Goal: Information Seeking & Learning: Learn about a topic

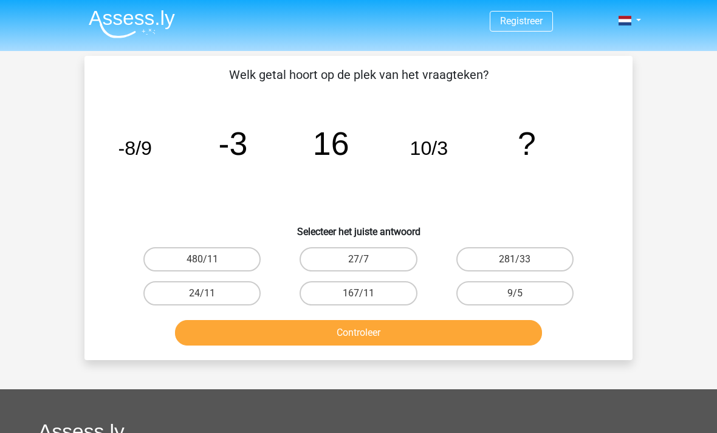
scroll to position [26, 0]
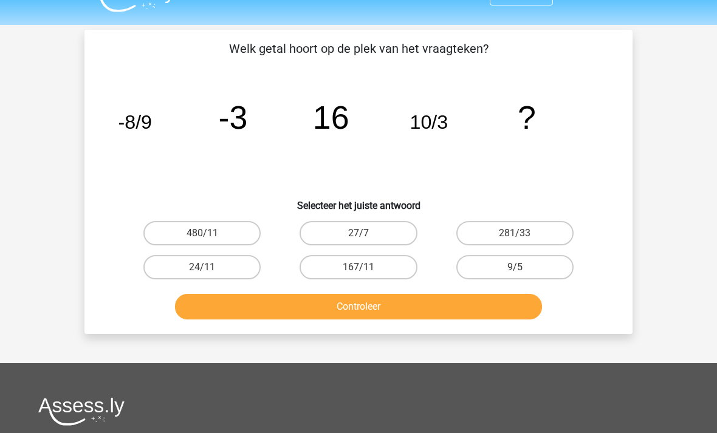
click at [379, 233] on label "27/7" at bounding box center [358, 233] width 117 height 24
click at [367, 233] on input "27/7" at bounding box center [363, 237] width 8 height 8
radio input "true"
click at [388, 305] on button "Controleer" at bounding box center [359, 307] width 368 height 26
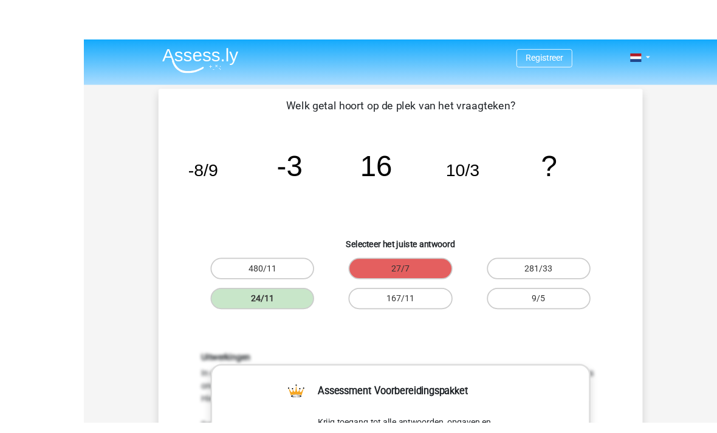
scroll to position [9, 0]
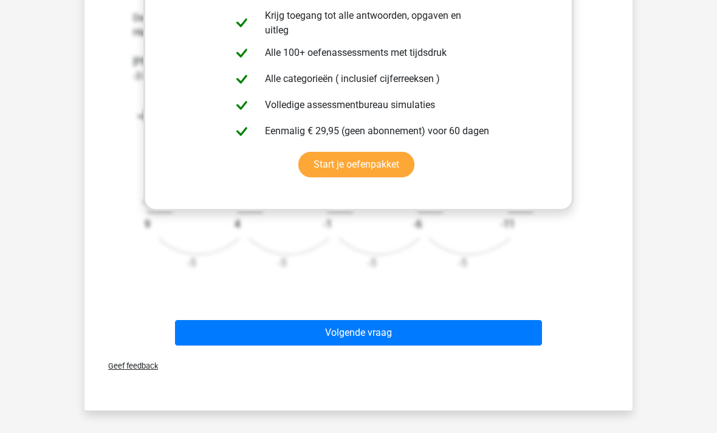
click at [506, 333] on button "Volgende vraag" at bounding box center [359, 333] width 368 height 26
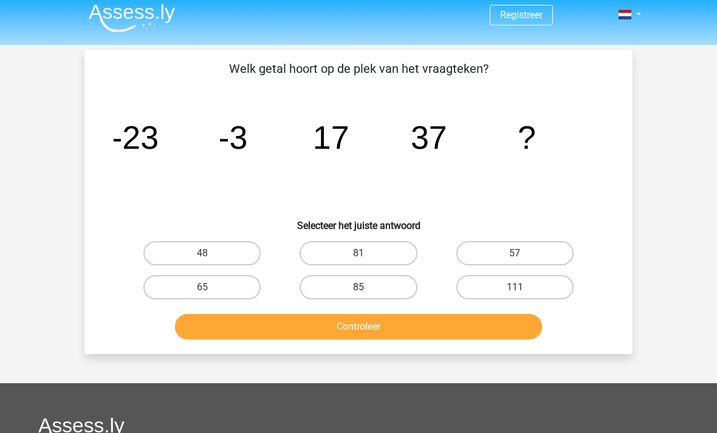
scroll to position [5, 0]
click at [530, 246] on label "57" at bounding box center [514, 254] width 117 height 24
click at [523, 254] on input "57" at bounding box center [519, 258] width 8 height 8
radio input "true"
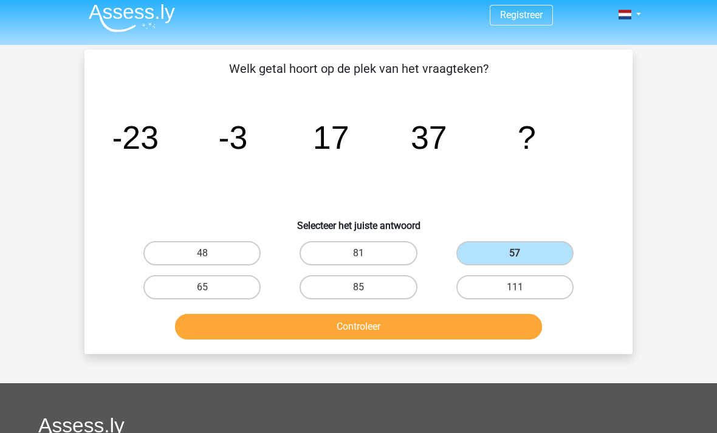
click at [428, 326] on button "Controleer" at bounding box center [359, 327] width 368 height 26
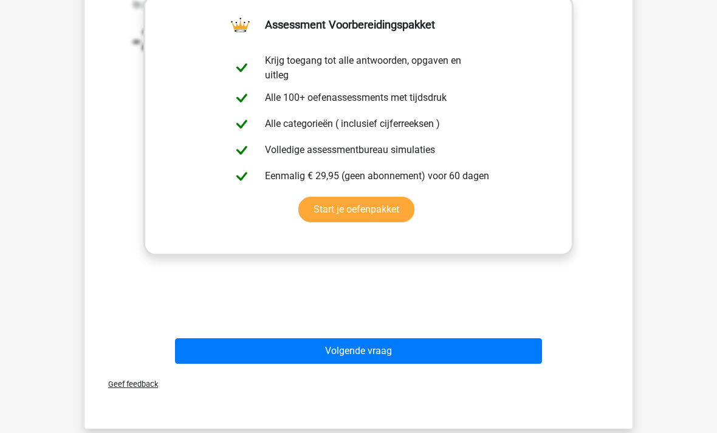
click at [415, 343] on button "Volgende vraag" at bounding box center [359, 352] width 368 height 26
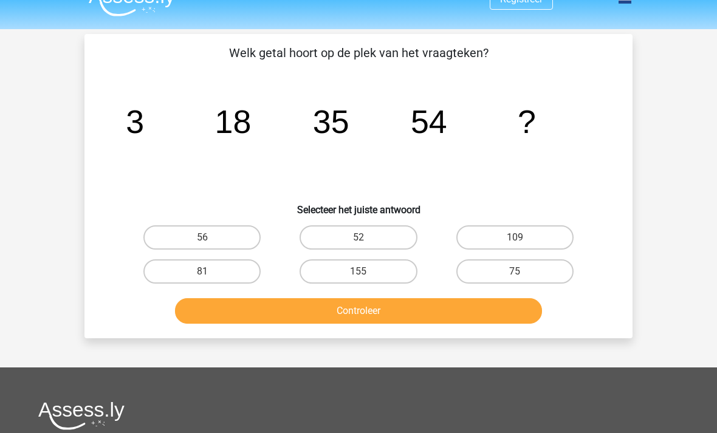
scroll to position [21, 0]
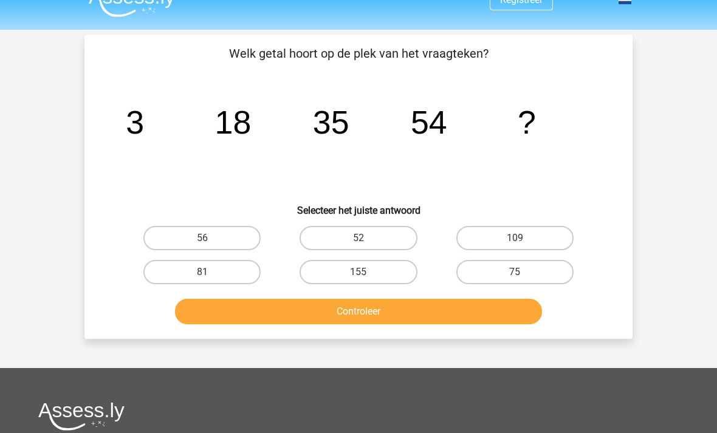
click at [504, 274] on label "75" at bounding box center [514, 273] width 117 height 24
click at [515, 274] on input "75" at bounding box center [519, 277] width 8 height 8
radio input "true"
click at [458, 311] on button "Controleer" at bounding box center [359, 312] width 368 height 26
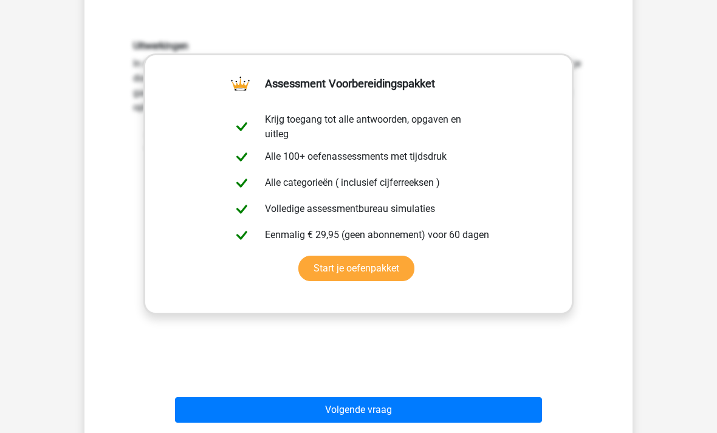
click at [379, 406] on button "Volgende vraag" at bounding box center [359, 411] width 368 height 26
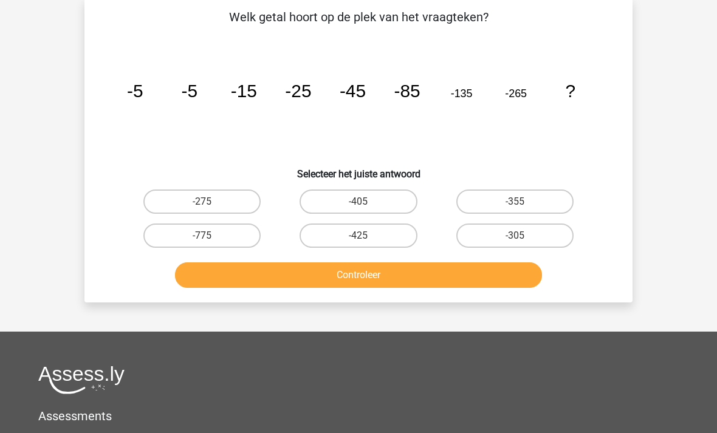
scroll to position [56, 0]
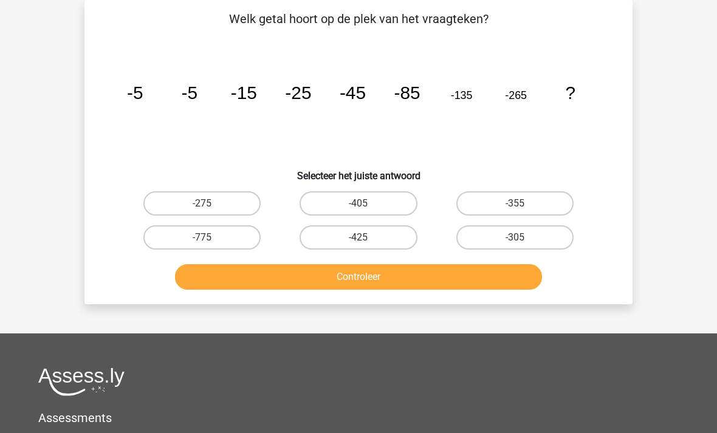
click at [388, 201] on label "-405" at bounding box center [358, 203] width 117 height 24
click at [367, 204] on input "-405" at bounding box center [363, 208] width 8 height 8
radio input "true"
click at [421, 281] on button "Controleer" at bounding box center [359, 277] width 368 height 26
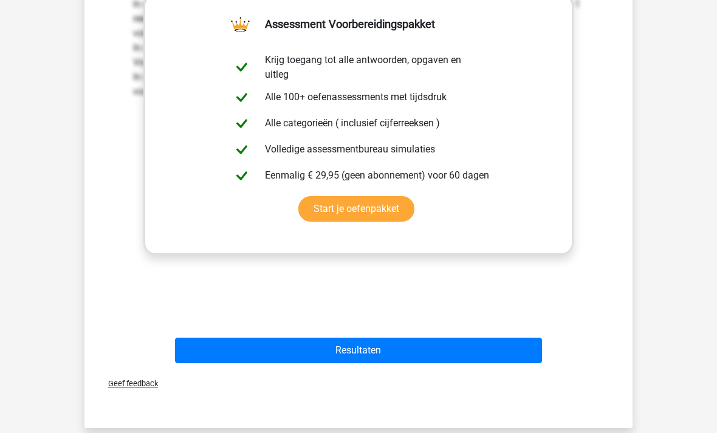
scroll to position [376, 0]
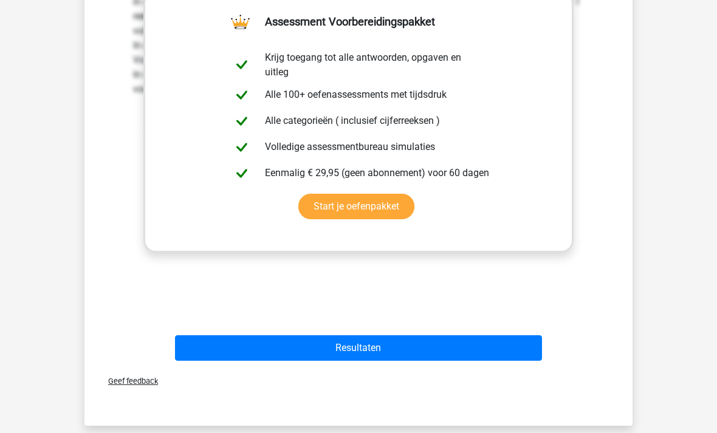
click at [423, 345] on button "Resultaten" at bounding box center [359, 349] width 368 height 26
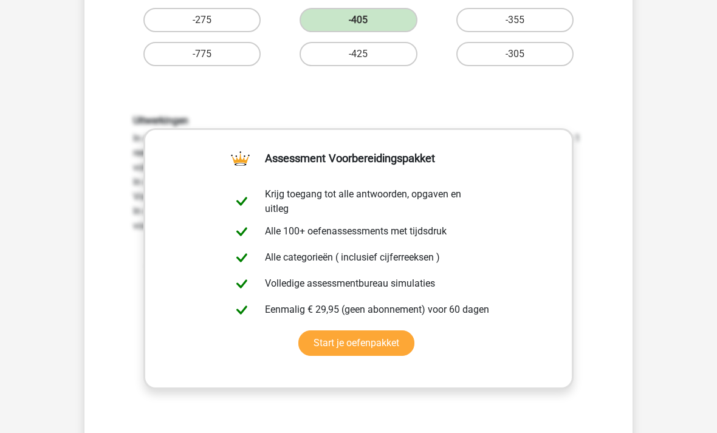
scroll to position [236, 0]
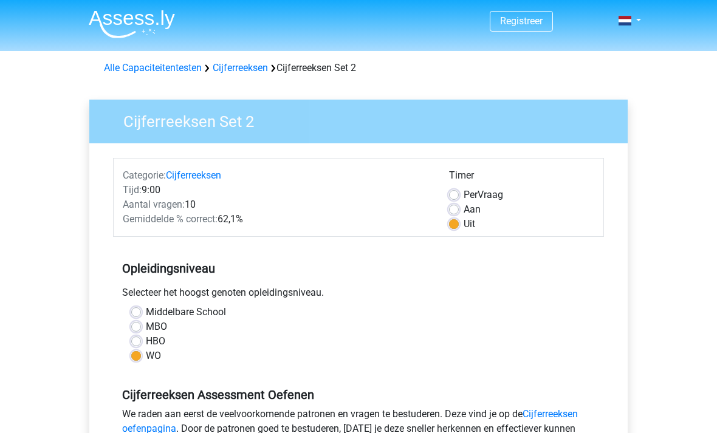
scroll to position [221, 0]
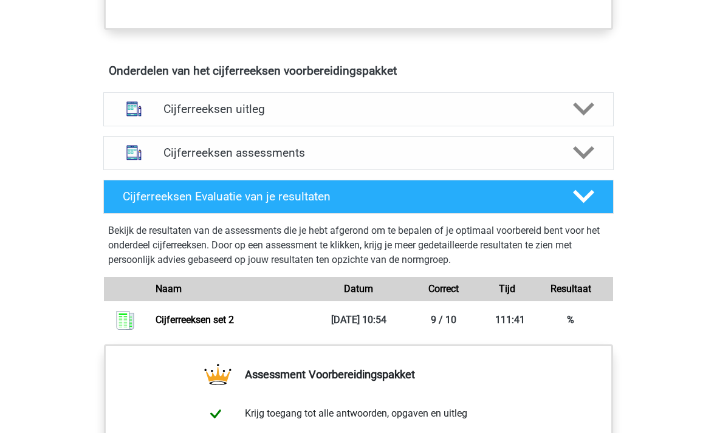
scroll to position [680, 0]
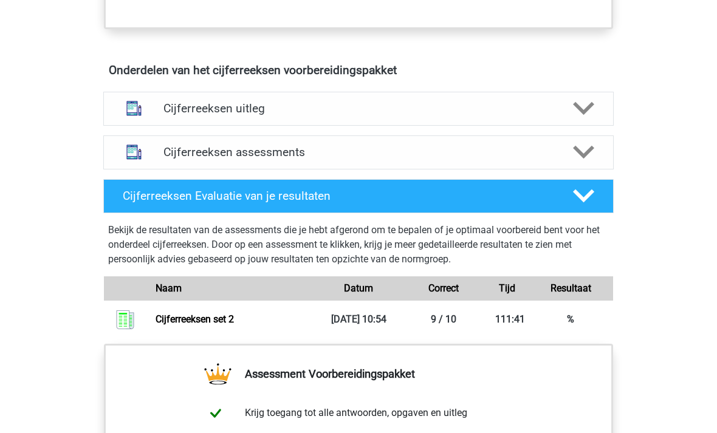
click at [168, 160] on h4 "Cijferreeksen assessments" at bounding box center [358, 153] width 390 height 14
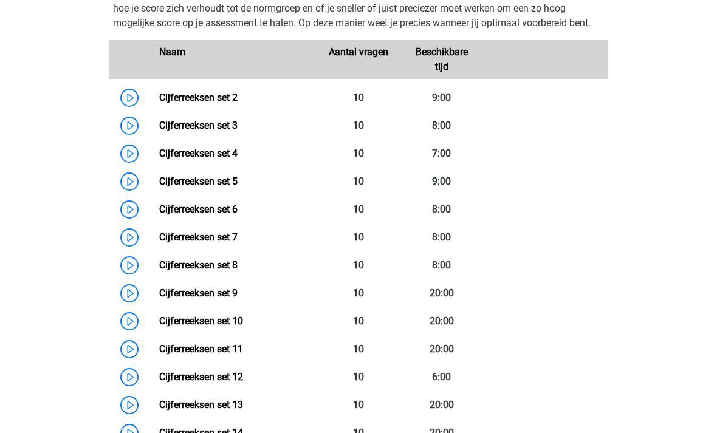
scroll to position [869, 0]
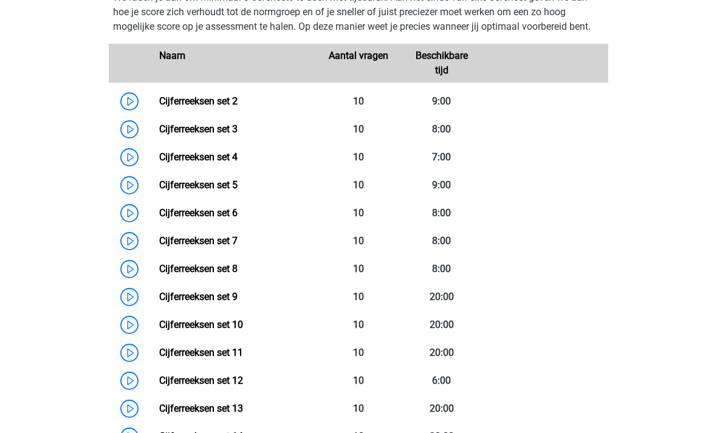
click at [211, 135] on link "Cijferreeksen set 3" at bounding box center [198, 129] width 78 height 12
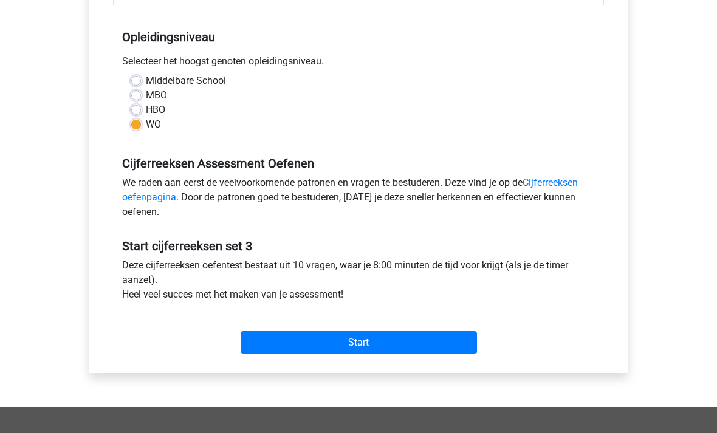
scroll to position [234, 0]
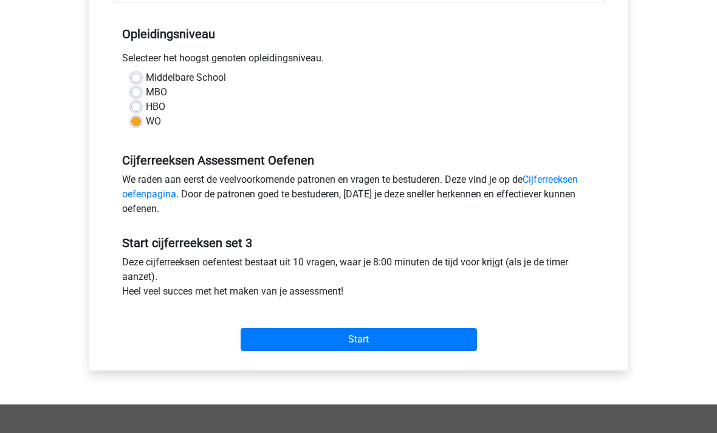
click at [391, 346] on input "Start" at bounding box center [359, 340] width 236 height 23
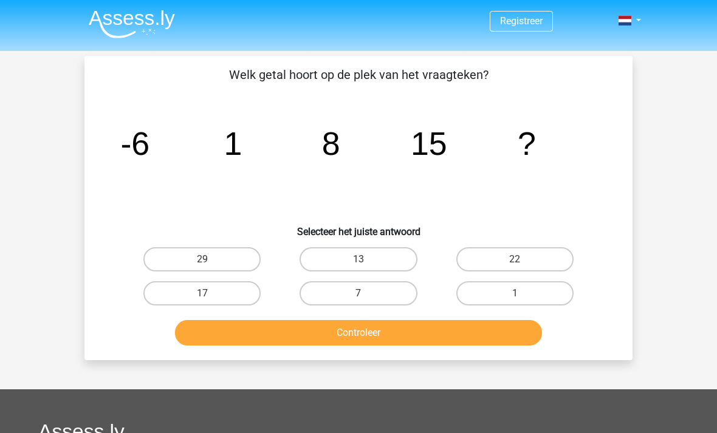
click at [535, 258] on label "22" at bounding box center [514, 259] width 117 height 24
click at [523, 260] on input "22" at bounding box center [519, 264] width 8 height 8
radio input "true"
click at [453, 336] on button "Controleer" at bounding box center [359, 333] width 368 height 26
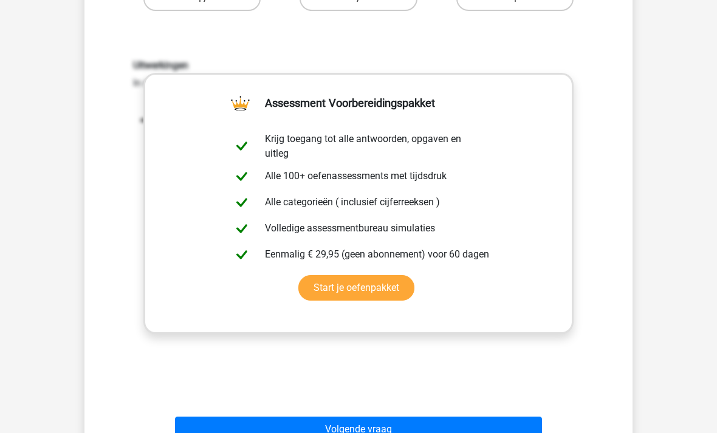
click at [387, 425] on button "Volgende vraag" at bounding box center [359, 430] width 368 height 26
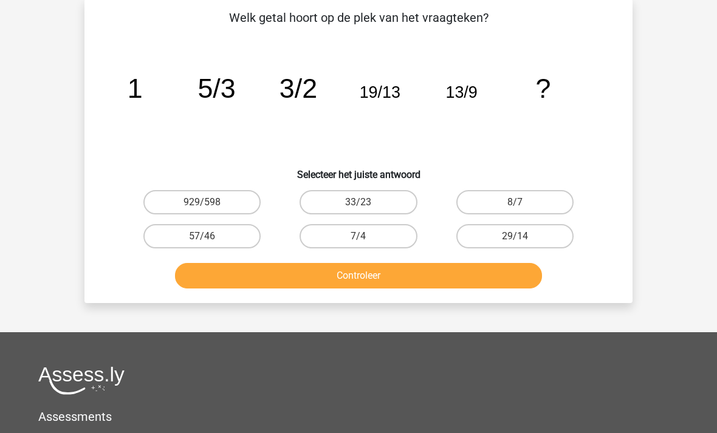
scroll to position [56, 0]
